Goal: Transaction & Acquisition: Purchase product/service

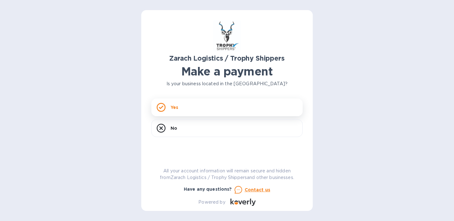
click at [252, 101] on div "Yes" at bounding box center [226, 107] width 151 height 18
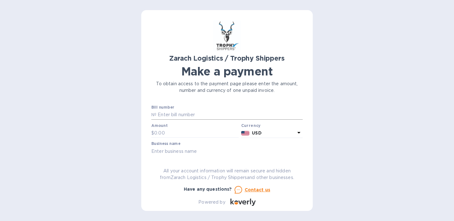
click at [202, 111] on input "text" at bounding box center [229, 114] width 146 height 9
paste input "B00170872"
type input "B00170872"
click at [200, 131] on input "text" at bounding box center [196, 132] width 85 height 9
type input "1,144.50"
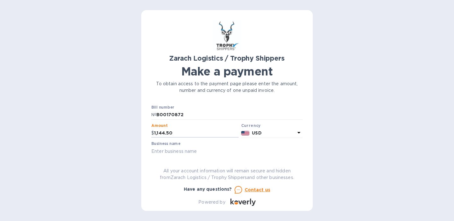
click at [206, 153] on input "text" at bounding box center [226, 150] width 151 height 9
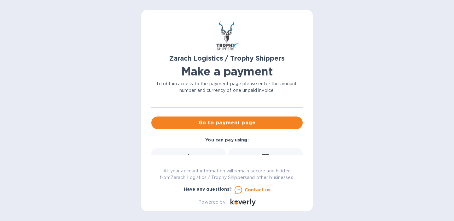
scroll to position [46, 0]
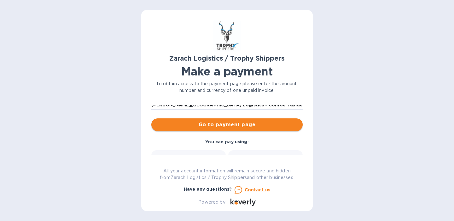
type input "[PERSON_NAME][GEOGRAPHIC_DATA] Logistics - Conroe Taxidermy - Trophy Shippers -…"
click at [279, 127] on span "Go to payment page" at bounding box center [226, 125] width 141 height 8
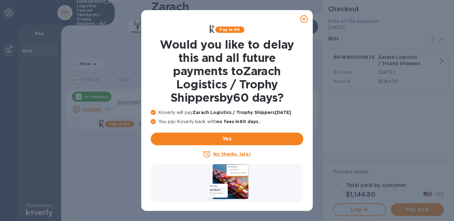
click at [304, 18] on icon at bounding box center [304, 19] width 8 height 8
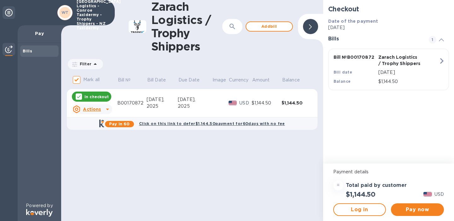
click at [200, 102] on div "[DATE]," at bounding box center [195, 99] width 34 height 7
click at [106, 112] on icon at bounding box center [108, 109] width 8 height 8
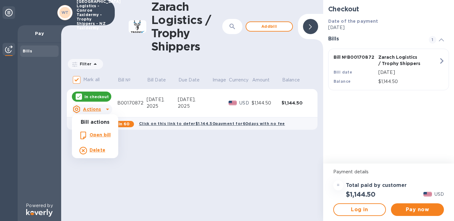
click at [105, 140] on li "Open bill" at bounding box center [95, 135] width 46 height 15
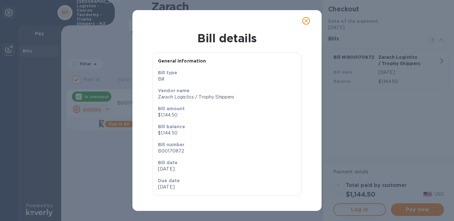
scroll to position [4, 0]
click at [305, 19] on icon "close" at bounding box center [306, 21] width 6 height 6
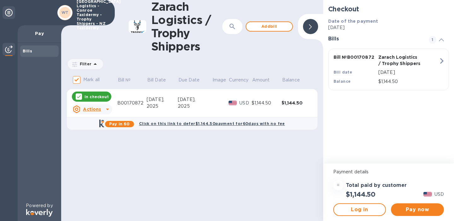
scroll to position [0, 0]
click at [409, 209] on span "Pay now" at bounding box center [417, 210] width 43 height 8
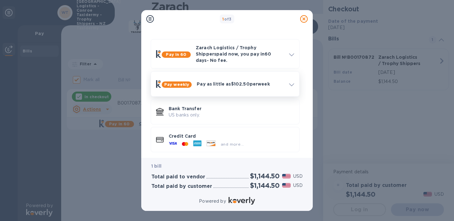
scroll to position [15, 0]
click at [250, 134] on p "Credit Card" at bounding box center [232, 136] width 126 height 6
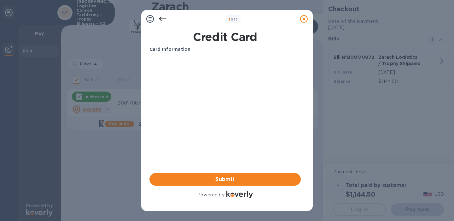
scroll to position [0, 0]
click at [217, 181] on span "Submit" at bounding box center [225, 179] width 141 height 8
click at [151, 19] on icon at bounding box center [150, 19] width 8 height 8
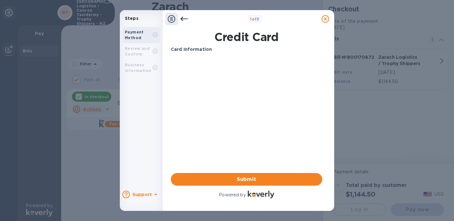
click at [139, 20] on p "Steps" at bounding box center [141, 18] width 38 height 7
click at [172, 18] on icon at bounding box center [172, 19] width 8 height 8
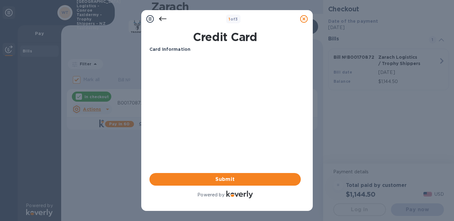
click at [164, 18] on icon at bounding box center [163, 19] width 8 height 8
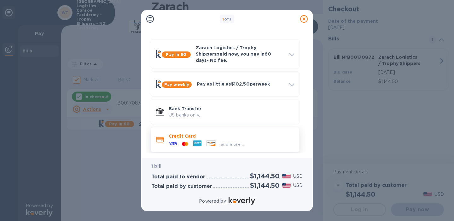
scroll to position [15, 0]
click at [241, 139] on div "and more..." at bounding box center [206, 143] width 80 height 9
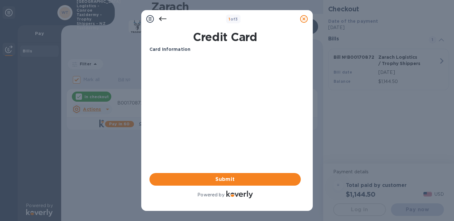
click at [164, 18] on icon at bounding box center [163, 19] width 8 height 8
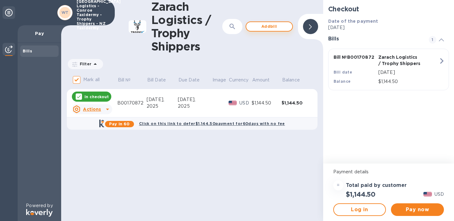
click at [275, 27] on span "Add bill" at bounding box center [269, 27] width 36 height 8
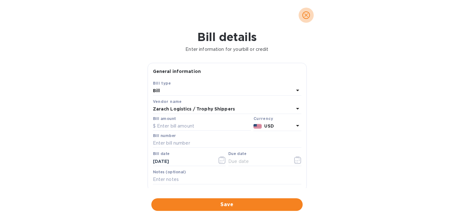
click at [304, 16] on icon "close" at bounding box center [306, 15] width 6 height 6
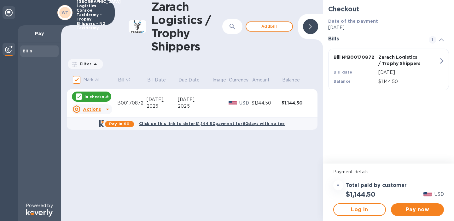
click at [435, 62] on div "Bill № B00170872 Zarach Logistics / Trophy Shippers Bill date [DATE] Balance $1…" at bounding box center [387, 69] width 115 height 38
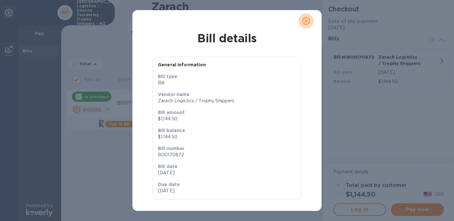
click at [311, 19] on button "close" at bounding box center [306, 20] width 15 height 15
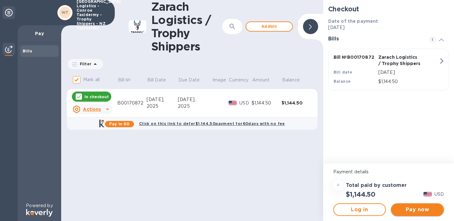
click at [409, 208] on span "Pay now" at bounding box center [417, 210] width 43 height 8
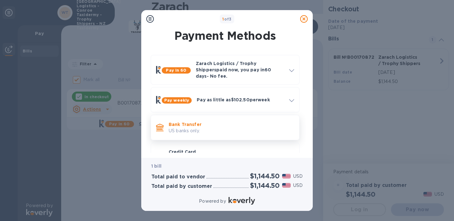
click at [230, 122] on p "Bank Transfer" at bounding box center [232, 124] width 126 height 6
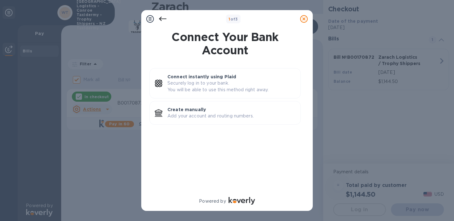
click at [160, 18] on icon at bounding box center [163, 19] width 8 height 8
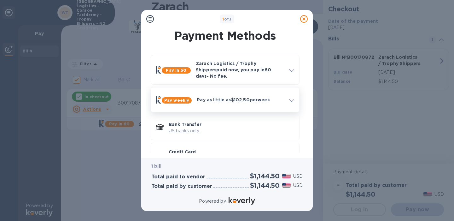
click at [214, 97] on p "Pay as little as $102.50 per week" at bounding box center [240, 100] width 87 height 6
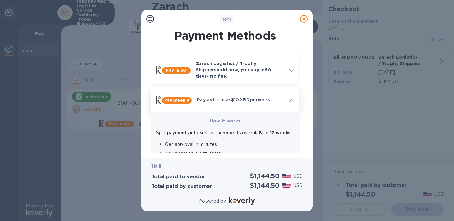
click at [214, 97] on p "Pay as little as $102.50 per week" at bounding box center [240, 100] width 87 height 6
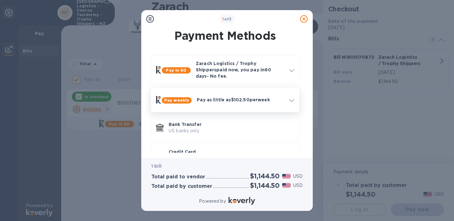
click at [216, 97] on p "Pay as little as $102.50 per week" at bounding box center [240, 100] width 87 height 6
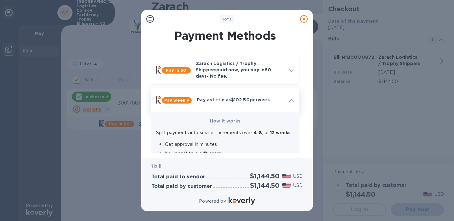
click at [214, 90] on div "Pay weekly Pay as little as $102.50 per week" at bounding box center [225, 100] width 143 height 20
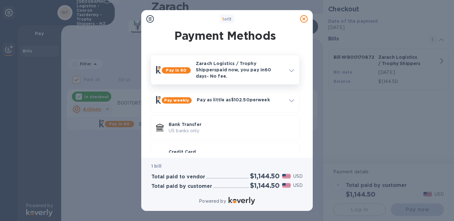
click at [262, 62] on p "Zarach Logistics / Trophy Shippers paid now, you pay [DATE] - No fee." at bounding box center [240, 69] width 88 height 19
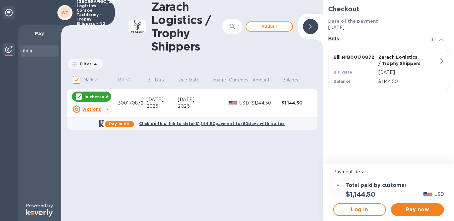
click at [434, 61] on div "Bill № B00170872 Zarach Logistics / Trophy Shippers Bill date [DATE] Balance $1…" at bounding box center [387, 69] width 115 height 38
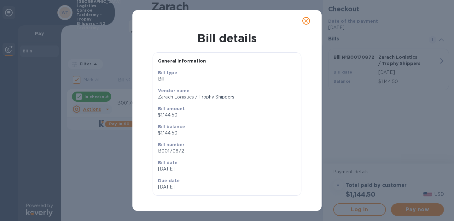
scroll to position [4, 0]
click at [308, 20] on icon "close" at bounding box center [306, 21] width 6 height 6
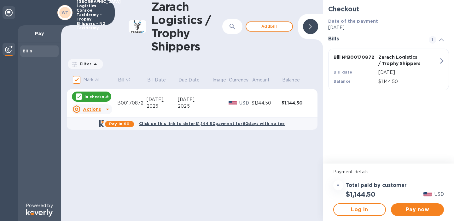
scroll to position [0, 0]
click at [151, 80] on p "Bill Date" at bounding box center [156, 80] width 19 height 7
click at [127, 80] on p "Bill №" at bounding box center [124, 80] width 13 height 7
click at [187, 81] on p "Due Date" at bounding box center [189, 80] width 21 height 7
click at [223, 82] on p "Image" at bounding box center [220, 80] width 14 height 7
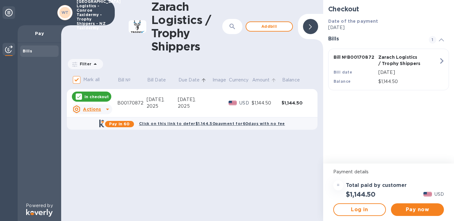
click at [263, 79] on p "Amount" at bounding box center [261, 80] width 18 height 7
click at [294, 79] on p "Balance" at bounding box center [291, 80] width 18 height 7
click at [43, 212] on img at bounding box center [39, 213] width 26 height 8
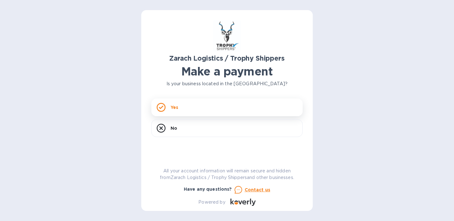
click at [243, 111] on div "Yes" at bounding box center [226, 107] width 151 height 18
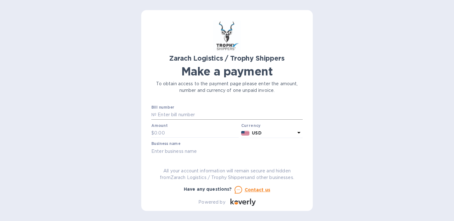
click at [192, 115] on input "text" at bounding box center [229, 114] width 146 height 9
paste input "B00170872"
type input "B00170872"
click at [194, 132] on input "text" at bounding box center [196, 132] width 85 height 9
type input "1,144.50"
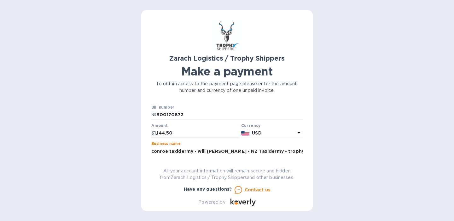
scroll to position [1, 0]
drag, startPoint x: 299, startPoint y: 152, endPoint x: 133, endPoint y: 144, distance: 165.8
click at [133, 144] on div "Zarach Logistics / Trophy Shippers Make a payment To obtain access to the payme…" at bounding box center [227, 110] width 454 height 221
type input "conroe taxidermy - will northington - NZ Taxidermy - trophy shippers"
click at [273, 191] on div "Have any questions? Contact us" at bounding box center [227, 189] width 154 height 10
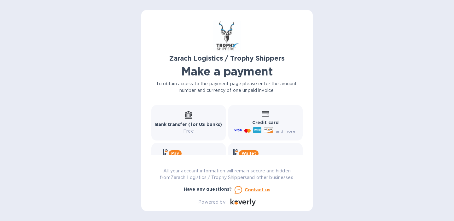
scroll to position [86, 0]
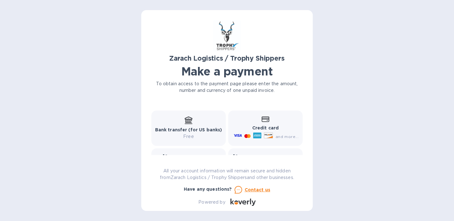
click at [278, 126] on p "Credit card" at bounding box center [265, 128] width 66 height 7
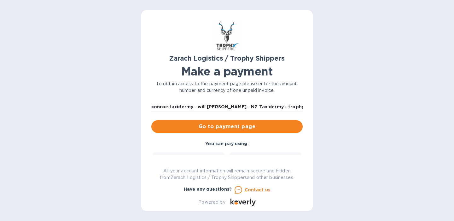
scroll to position [44, 0]
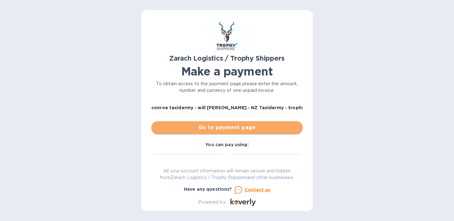
click at [243, 124] on span "Go to payment page" at bounding box center [226, 128] width 141 height 8
